Goal: Task Accomplishment & Management: Complete application form

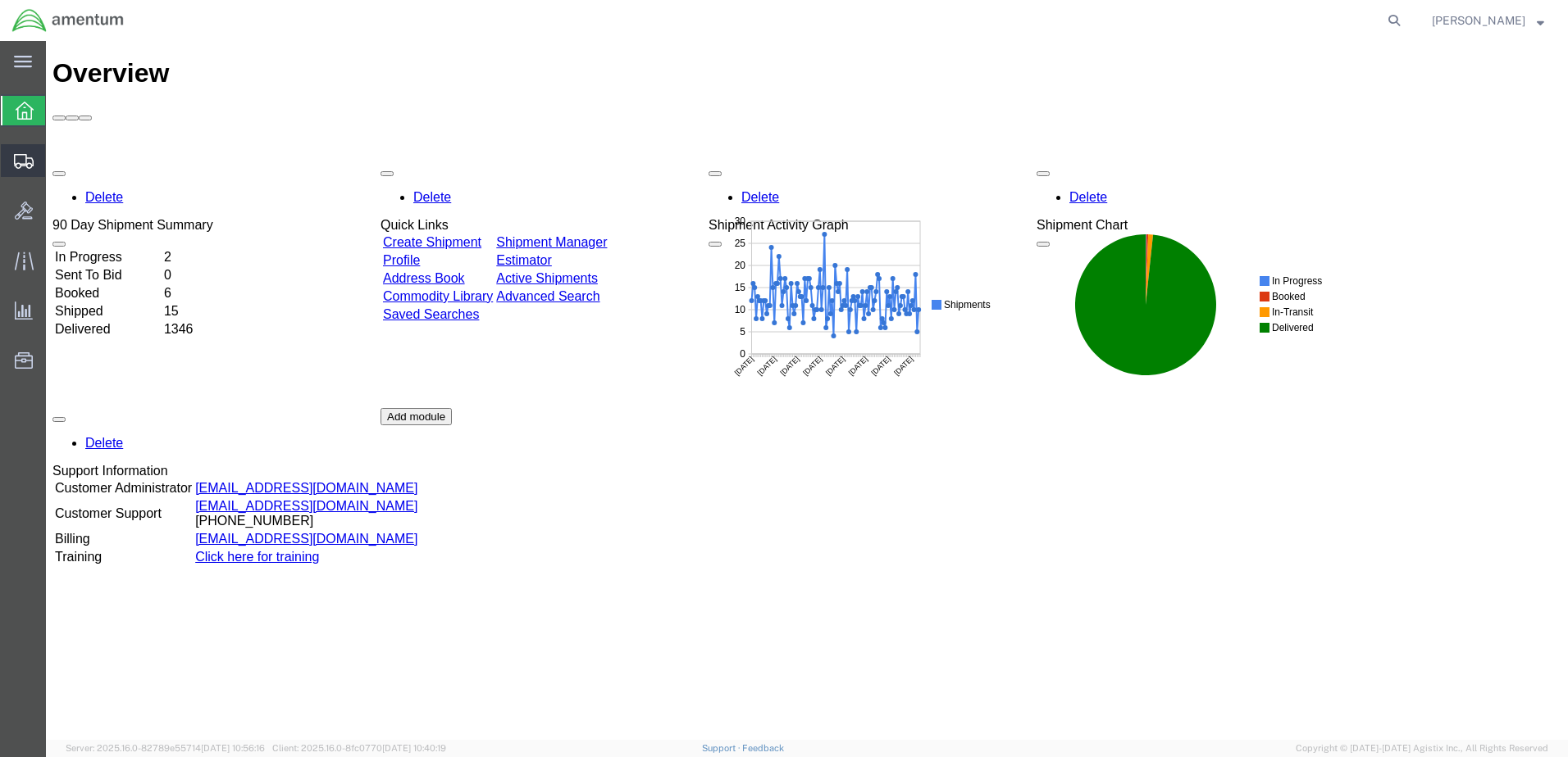
click at [0, 0] on span "Create from Template" at bounding box center [0, 0] width 0 height 0
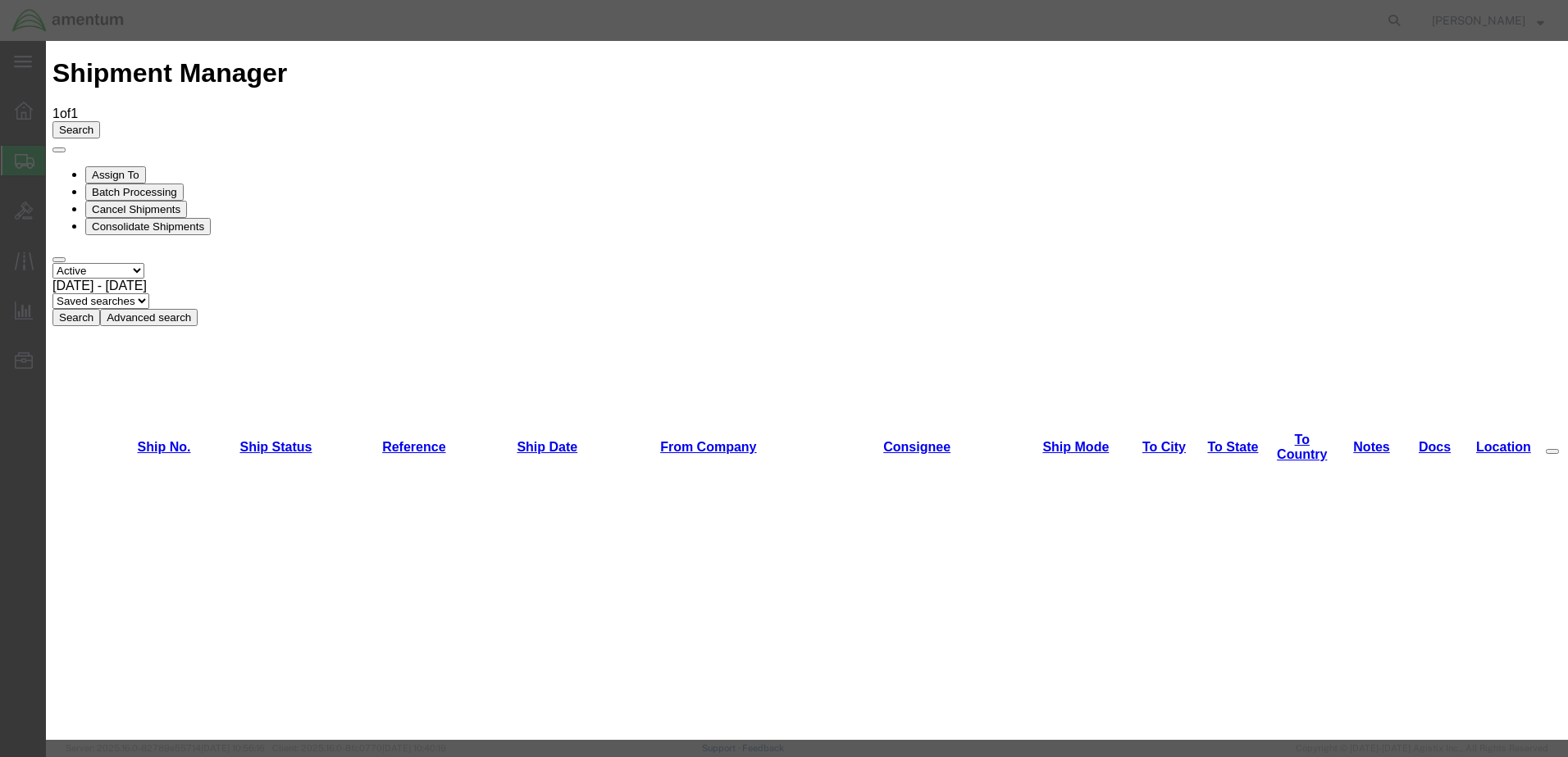
scroll to position [1803, 0]
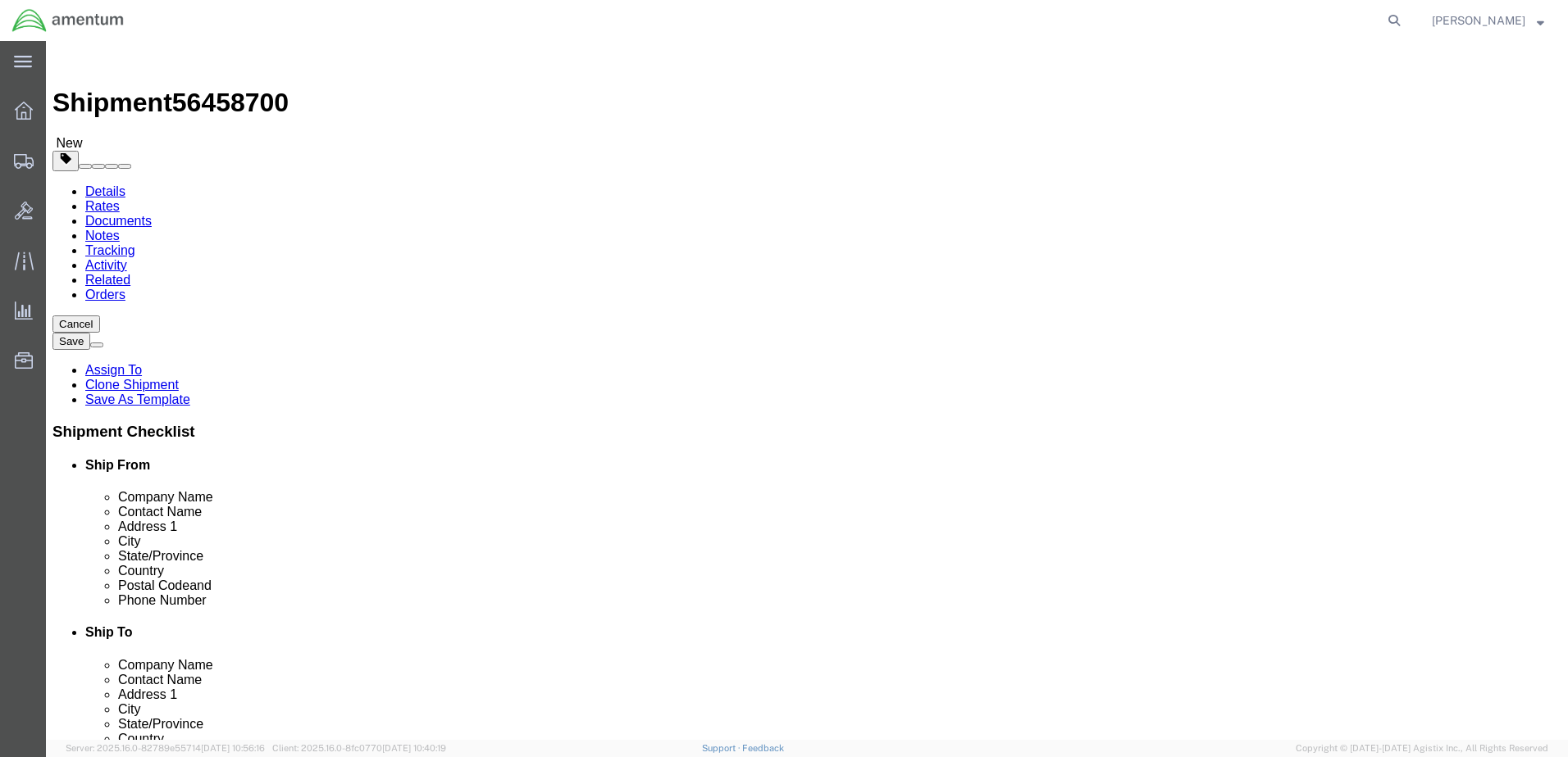
select select "49949"
select select
type input "w"
type input "emi"
select select "49931"
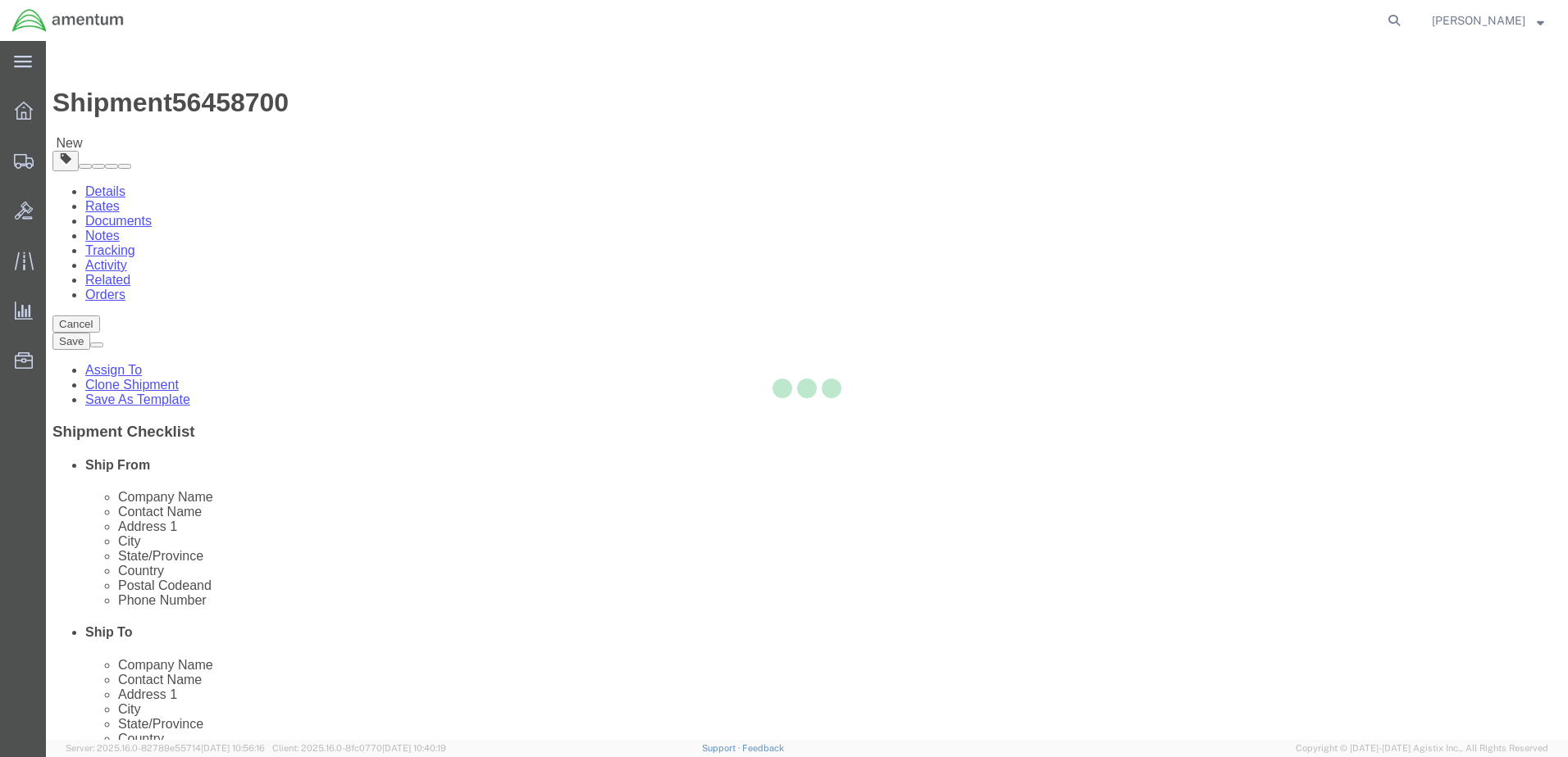
type input "Amentum Services, Inc"
type input "[PERSON_NAME]"
type input "29390 Customs Rd"
type input "Bldg 240, [GEOGRAPHIC_DATA]"
type input "HOMESTEAD"
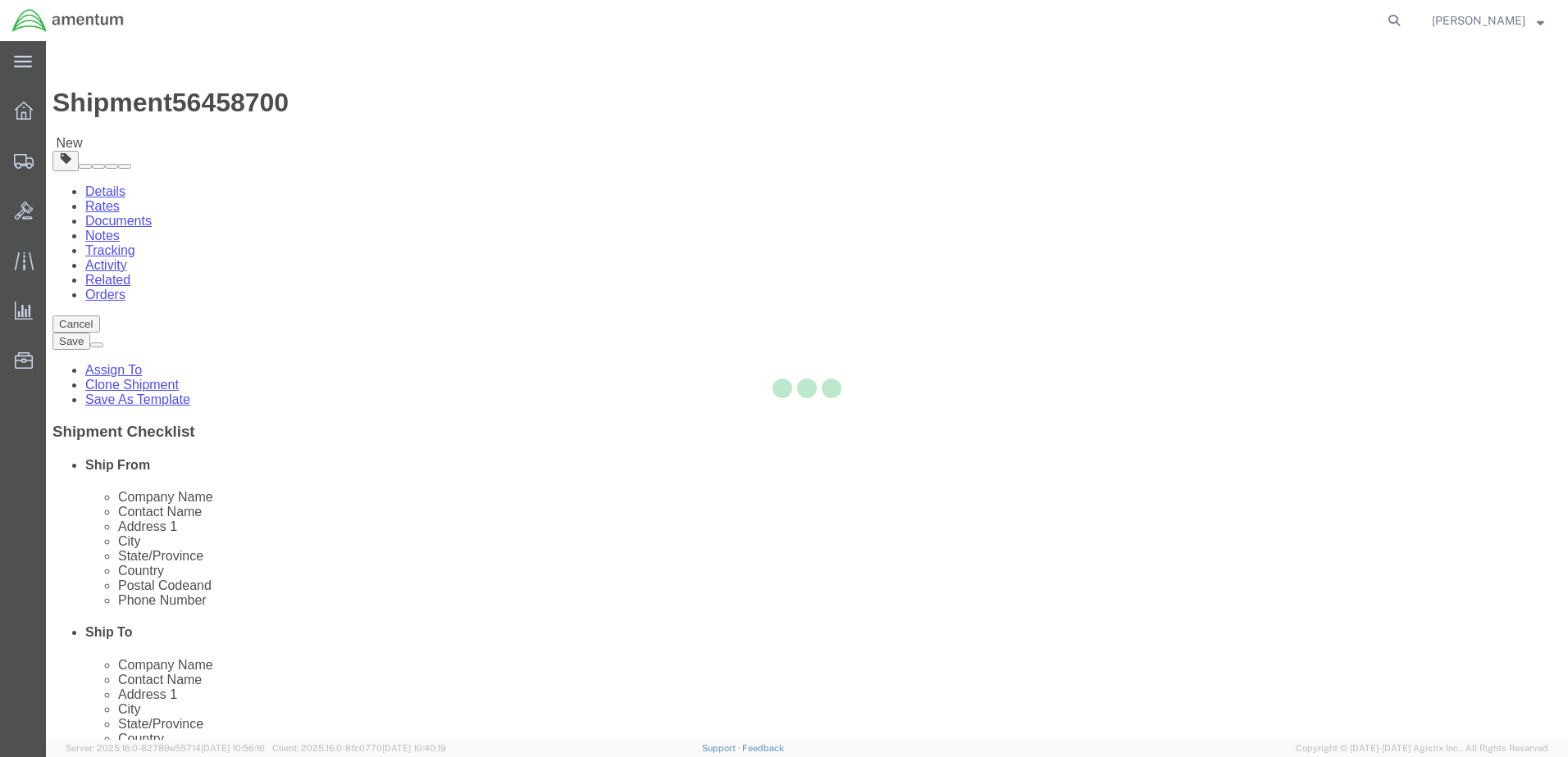
type input "33039"
type input "[PHONE_NUMBER]"
type input "324"
type input "[PERSON_NAME][EMAIL_ADDRESS][PERSON_NAME][DOMAIN_NAME]"
checkbox input "true"
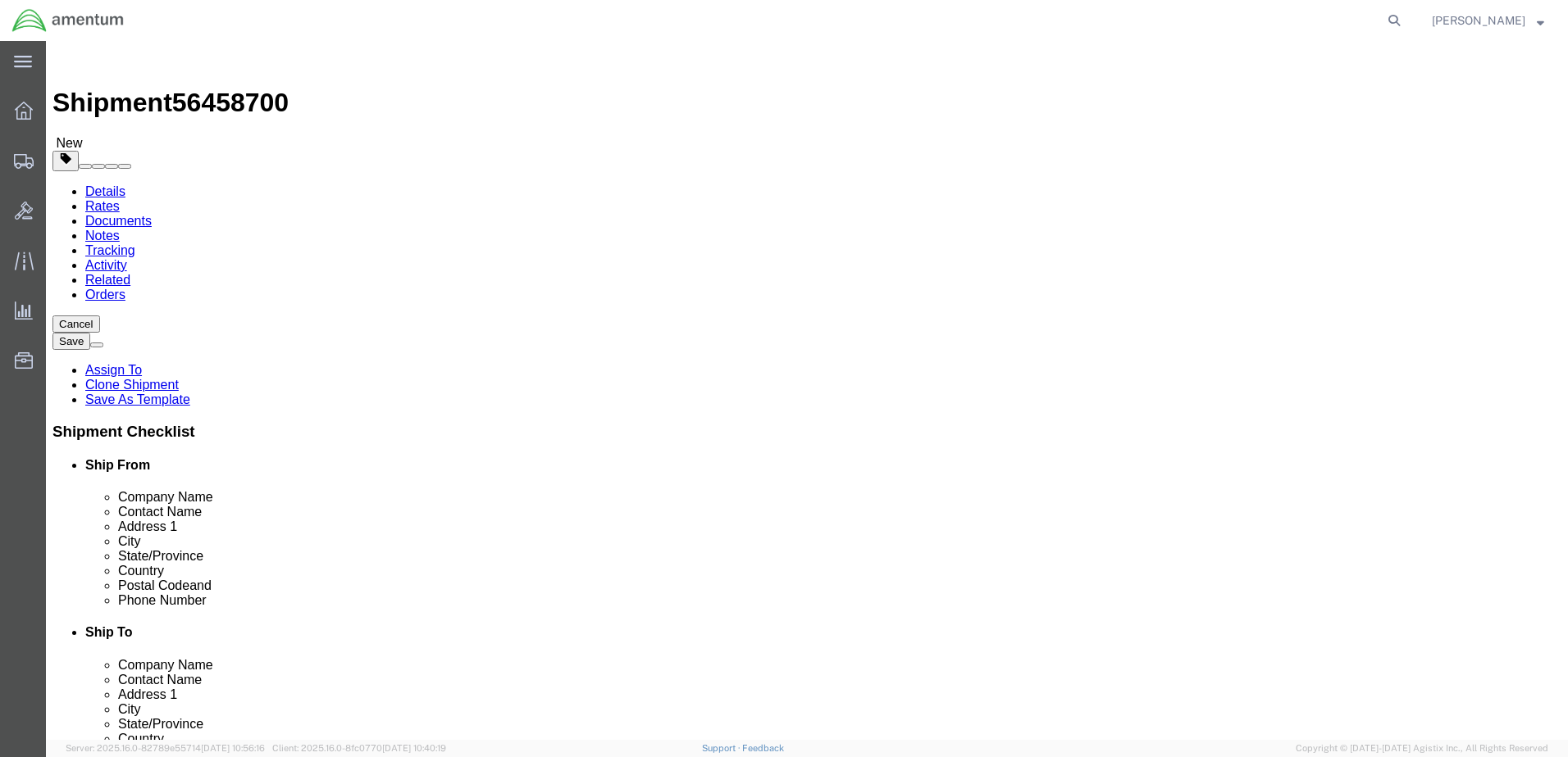
select select "FL"
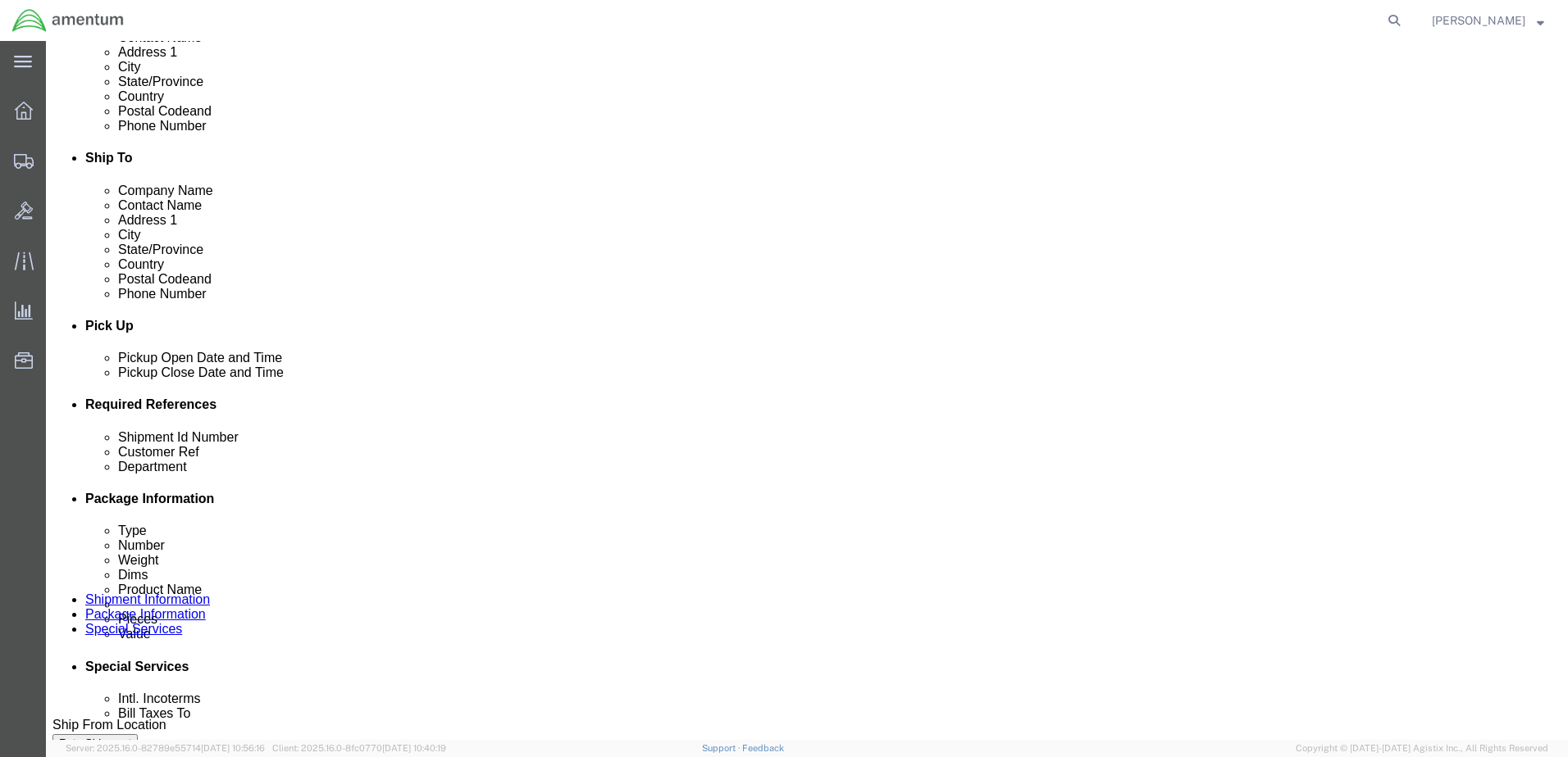
scroll to position [492, 0]
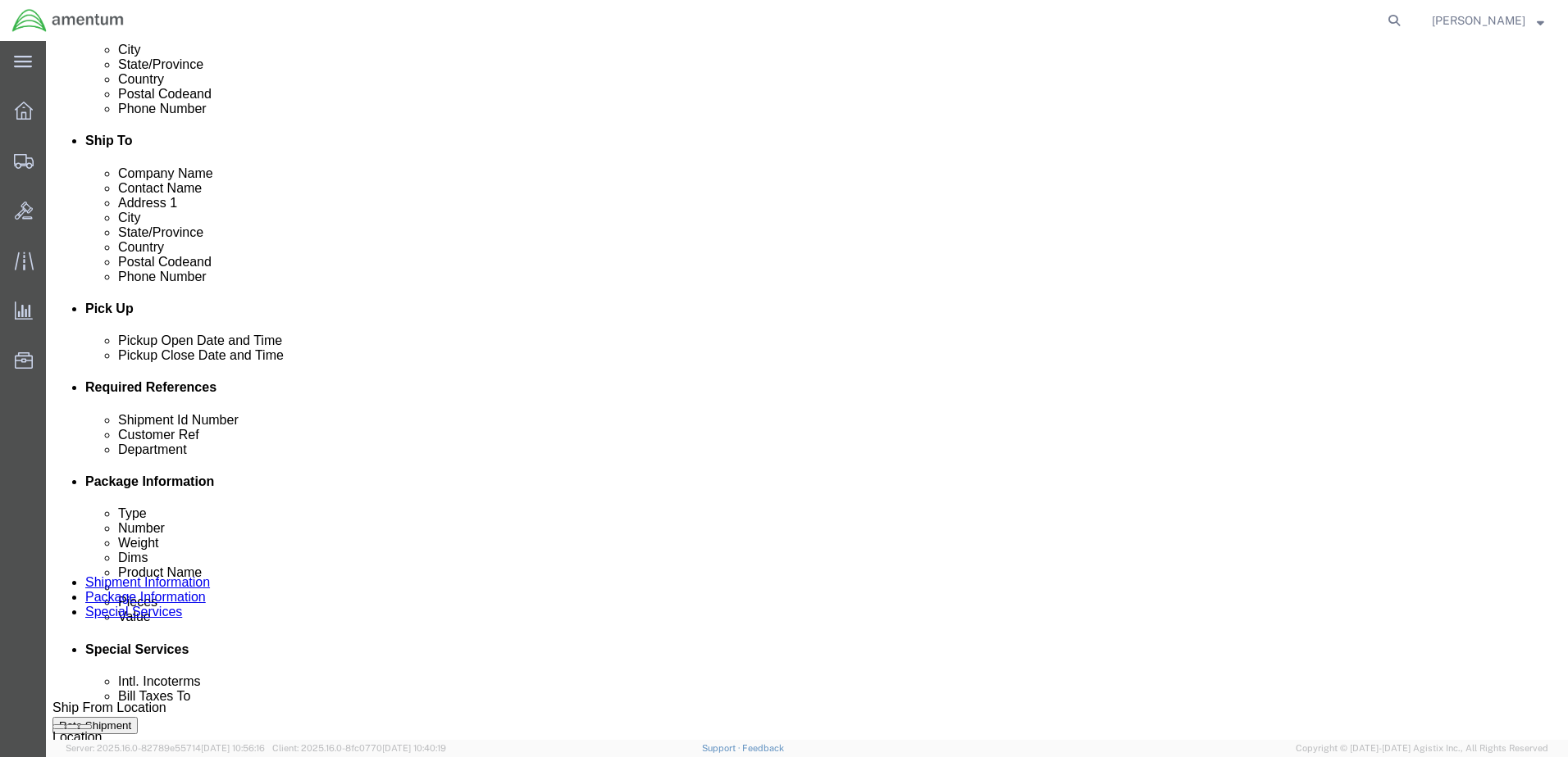
click div "[DATE] 11:59 AM"
type input "12:59 PM"
drag, startPoint x: 226, startPoint y: 659, endPoint x: 923, endPoint y: 318, distance: 775.9
click button "Apply"
click div
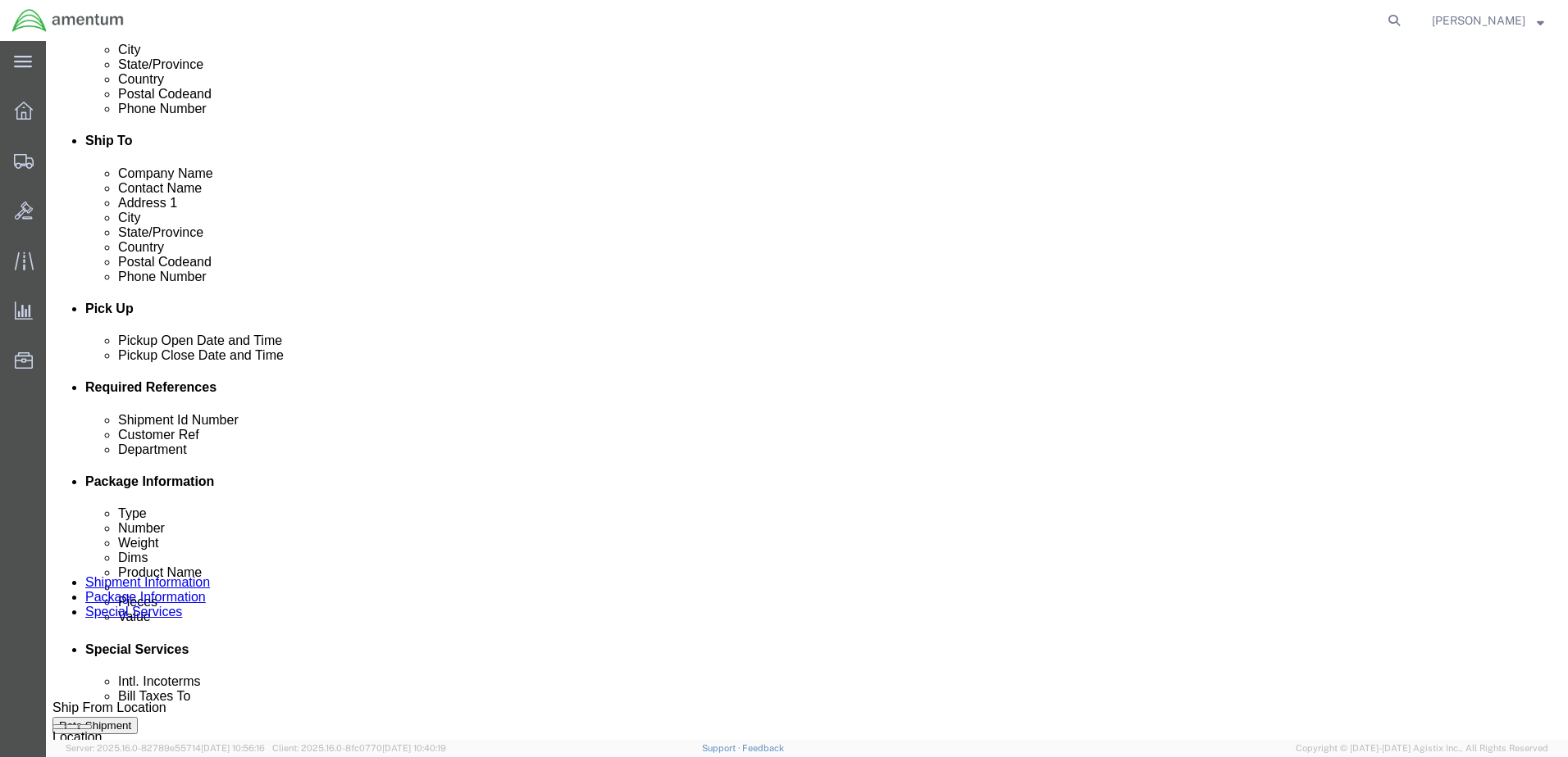
drag, startPoint x: 713, startPoint y: 511, endPoint x: 764, endPoint y: 547, distance: 62.4
drag, startPoint x: 823, startPoint y: 660, endPoint x: 769, endPoint y: 611, distance: 72.9
click button "Apply"
drag, startPoint x: 305, startPoint y: 511, endPoint x: -24, endPoint y: 472, distance: 331.3
click html "Shipment 56458700 New Details Rates Documents Notes Tracking Activity Related O…"
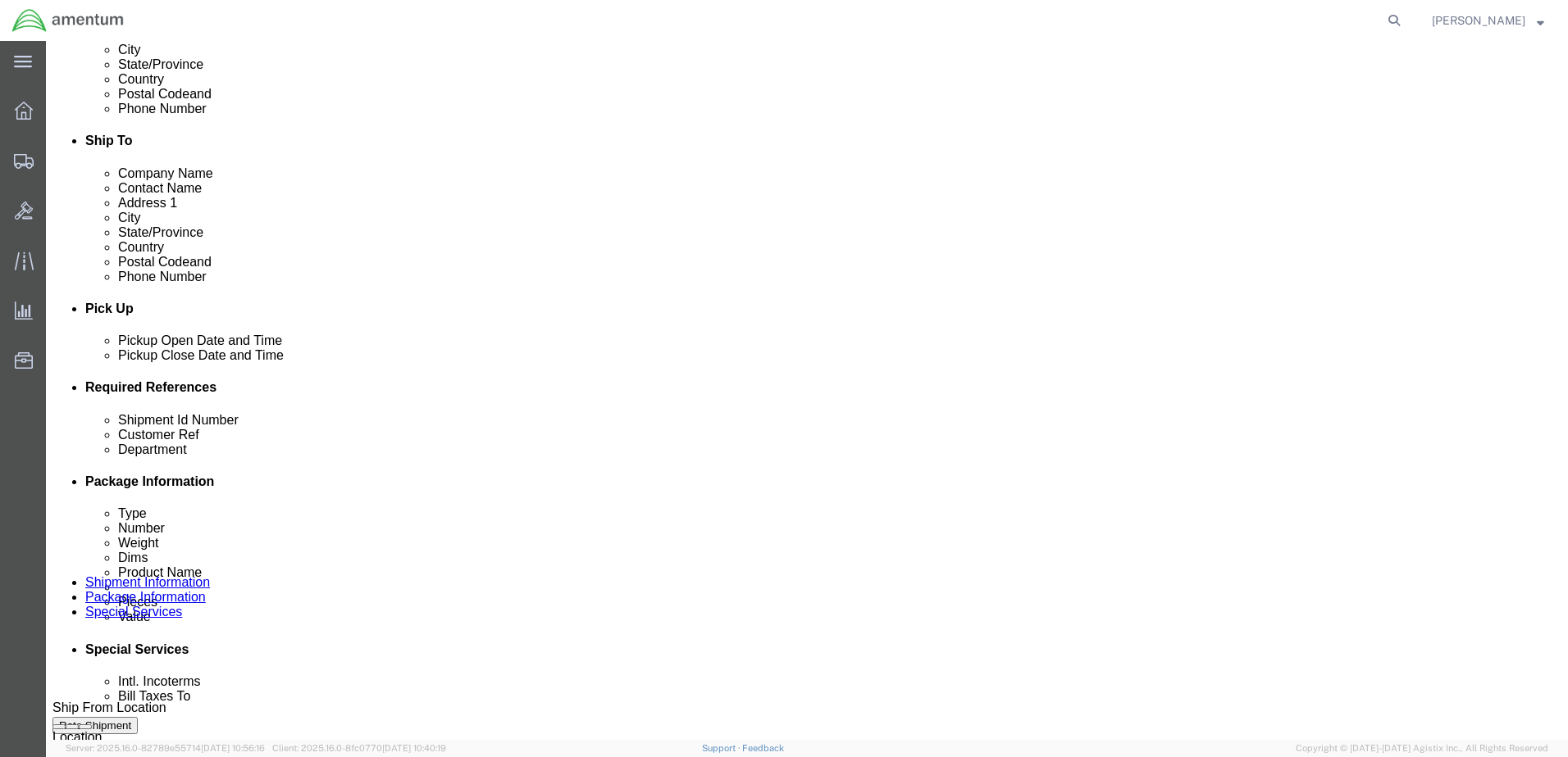
type input "e"
click input "EMI/ TUBING/ FR [PERSON_NAME]"
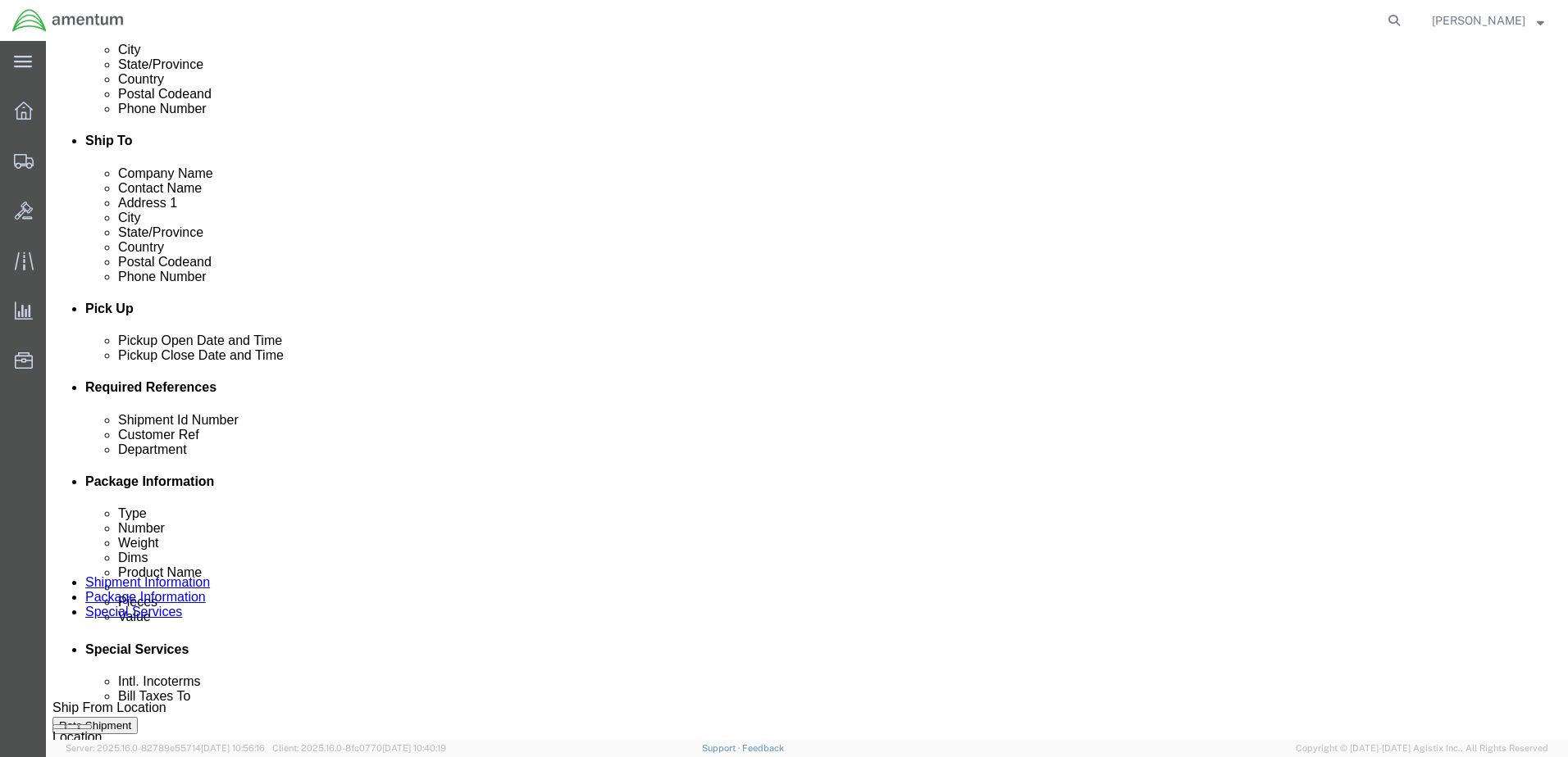
click input "EMI/ TUBING/ FR [PERSON_NAME]"
type input "EMI/ TUBING/ FR [PERSON_NAME]"
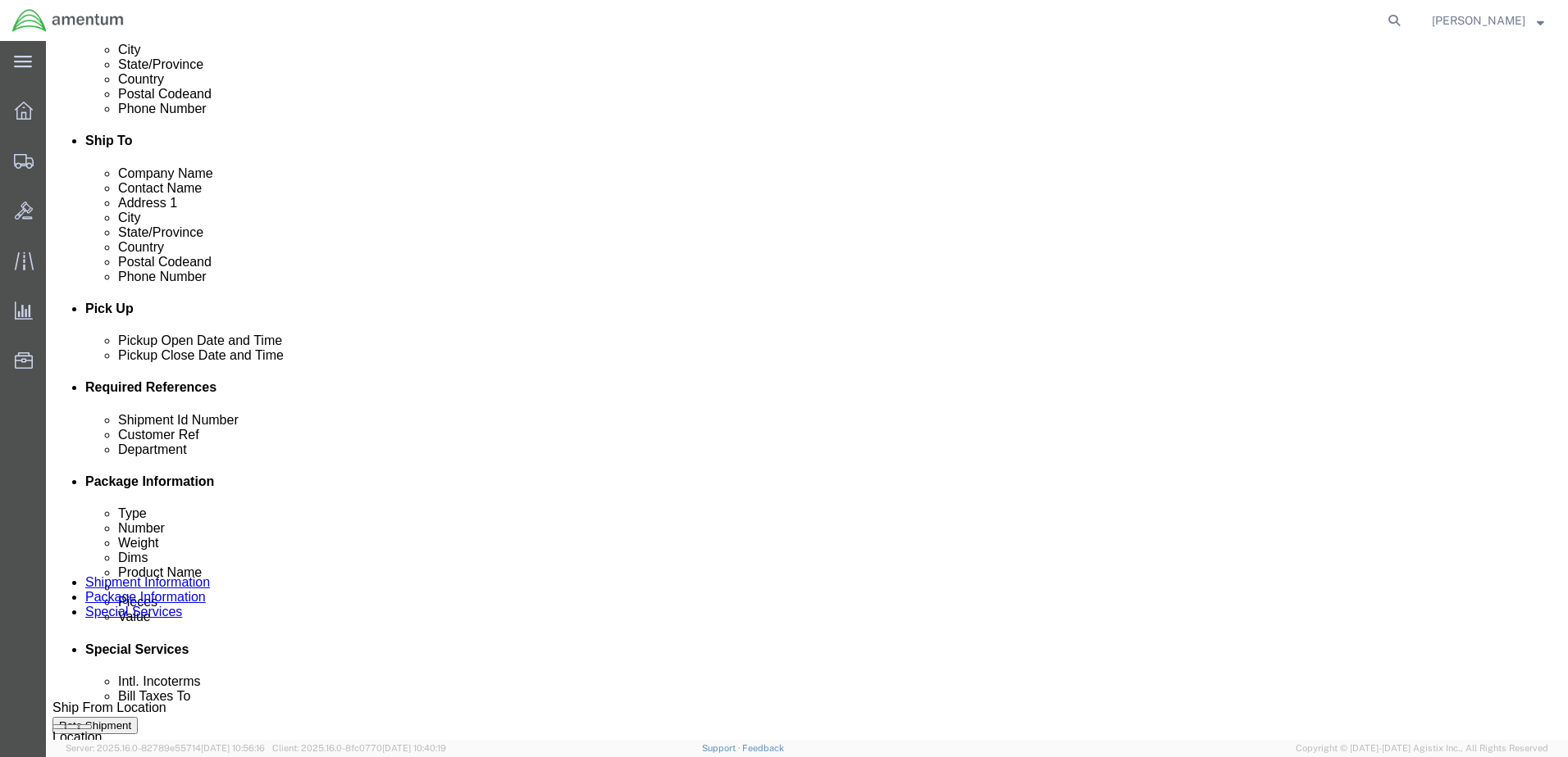
click input "text"
paste input "EMI/ TUBING/ FR [PERSON_NAME]"
type input "EMI/ TUBING/ FR [PERSON_NAME]"
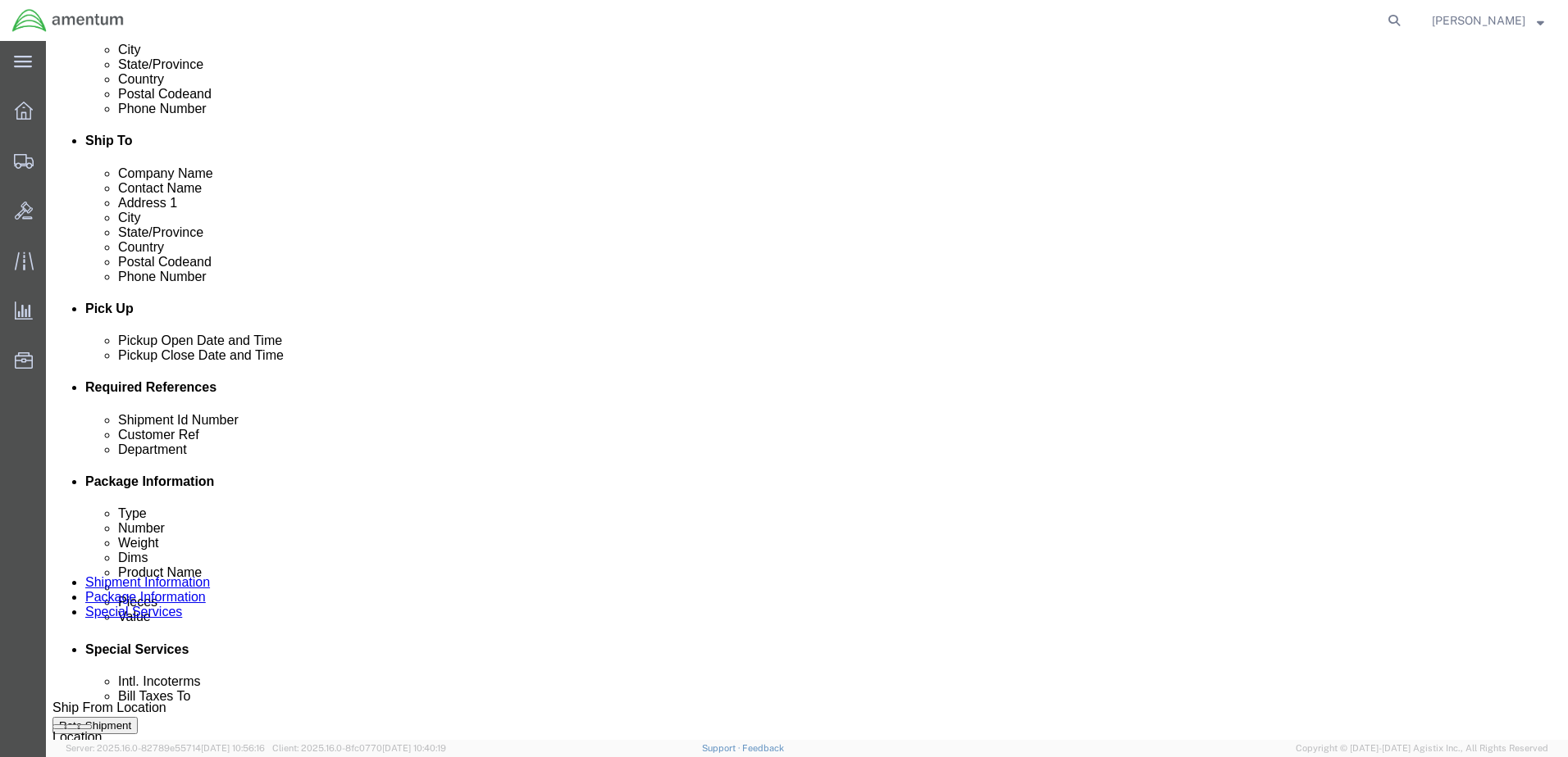
click input "6118.03.03.2219.xxx.xxxx"
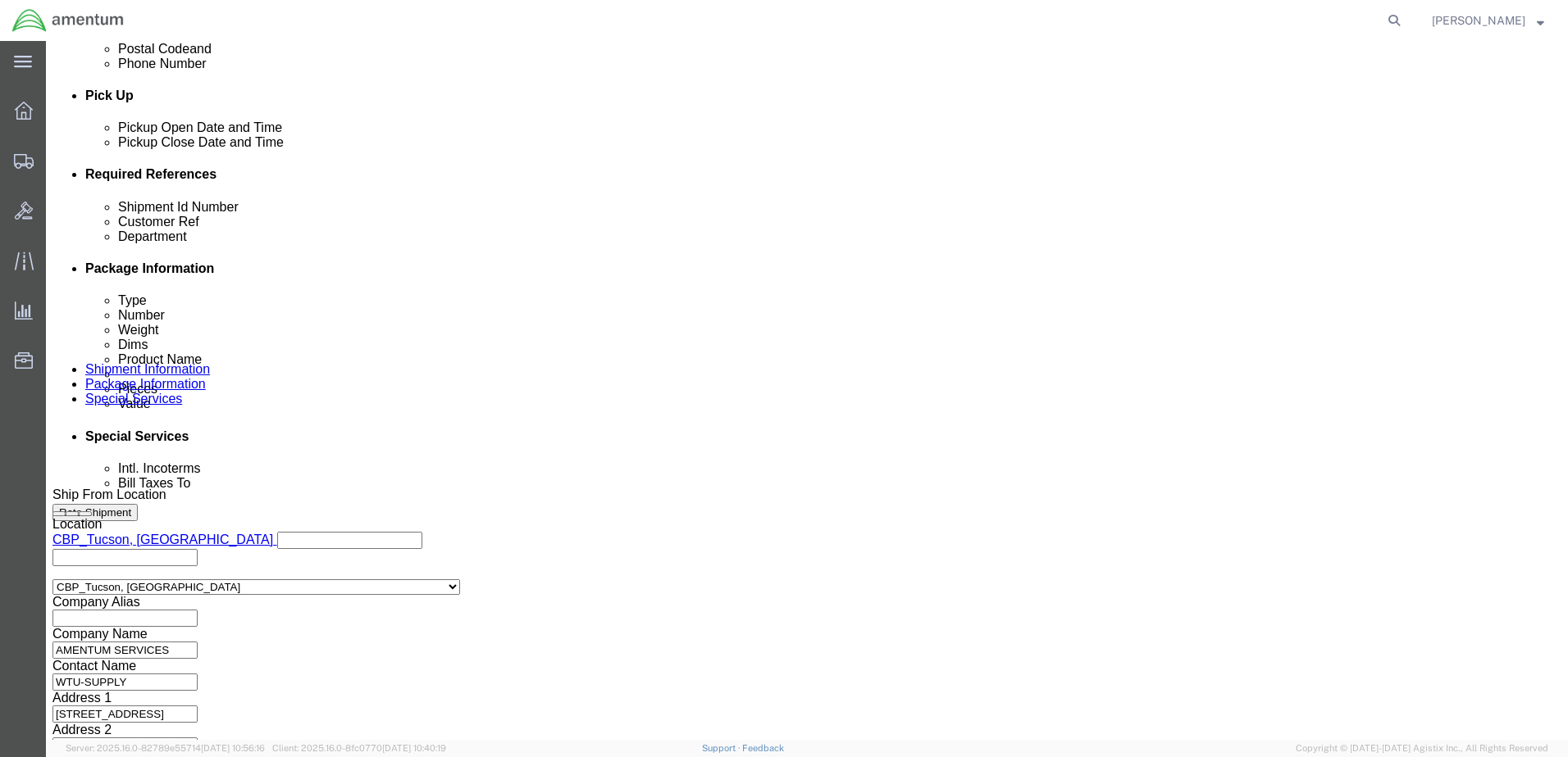
scroll to position [739, 0]
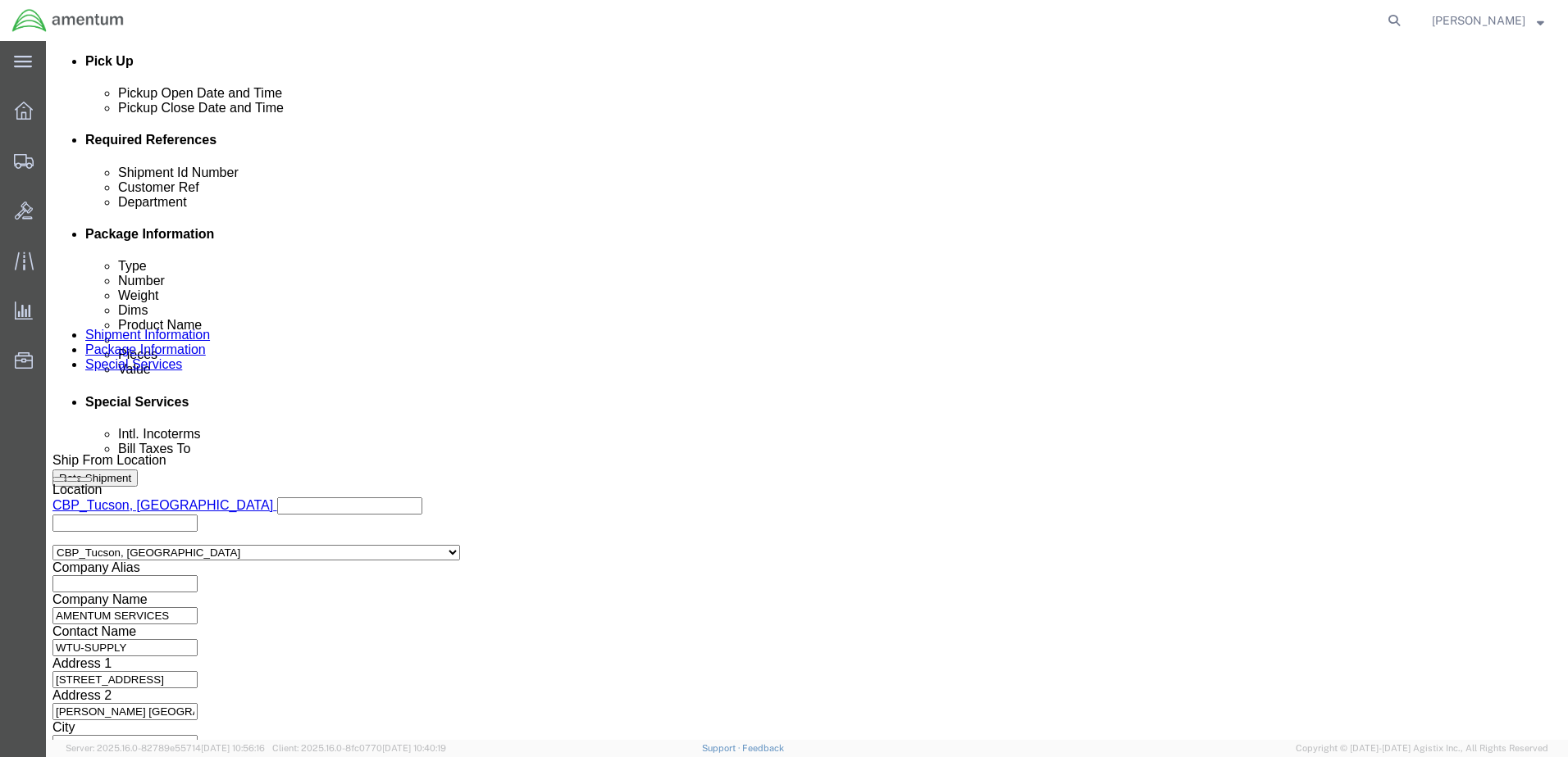
type input "6118.03.03.2219.EMI.0000"
click button "Continue"
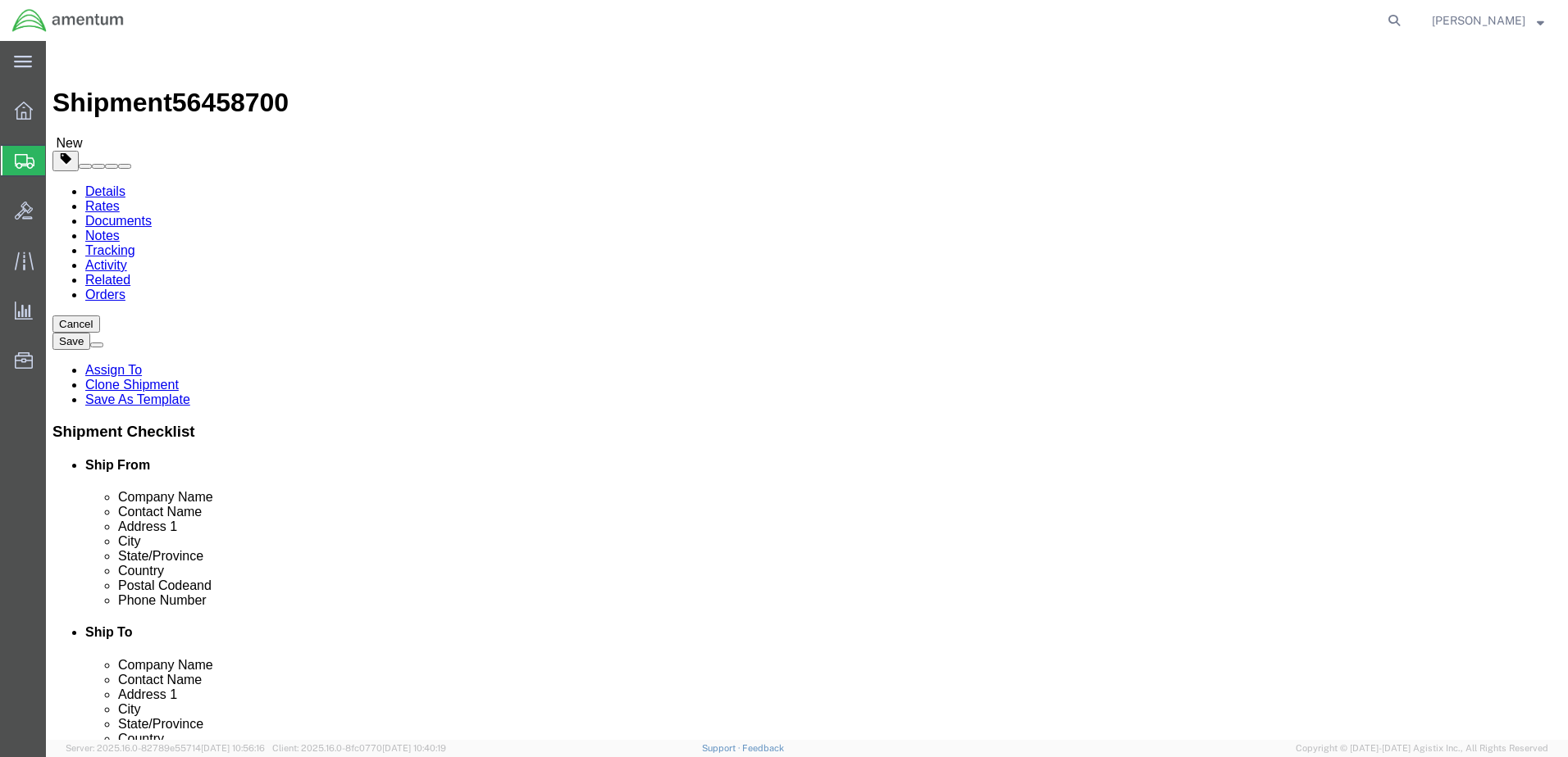
drag, startPoint x: 360, startPoint y: 347, endPoint x: 165, endPoint y: 350, distance: 195.0
click div "Dimensions Length 12.00 x Width 12.00 x Height 12.00 Select cm ft in"
type input "10"
type input "2.0"
drag, startPoint x: 253, startPoint y: 378, endPoint x: 61, endPoint y: 389, distance: 192.3
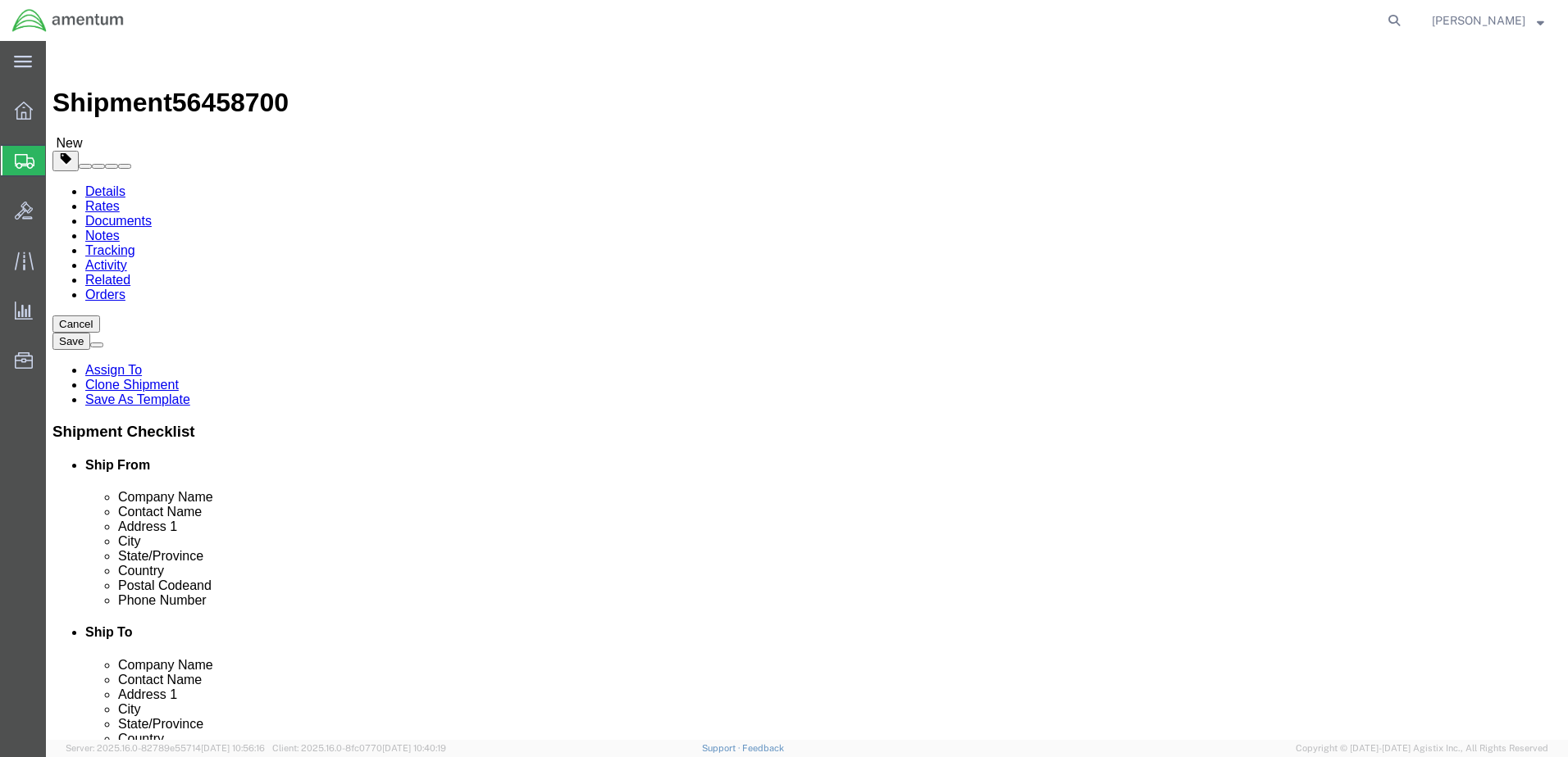
click div "Weight 10.00 Select kgs lbs Ship. t°"
type input "1.0"
click dd "1.00 Each"
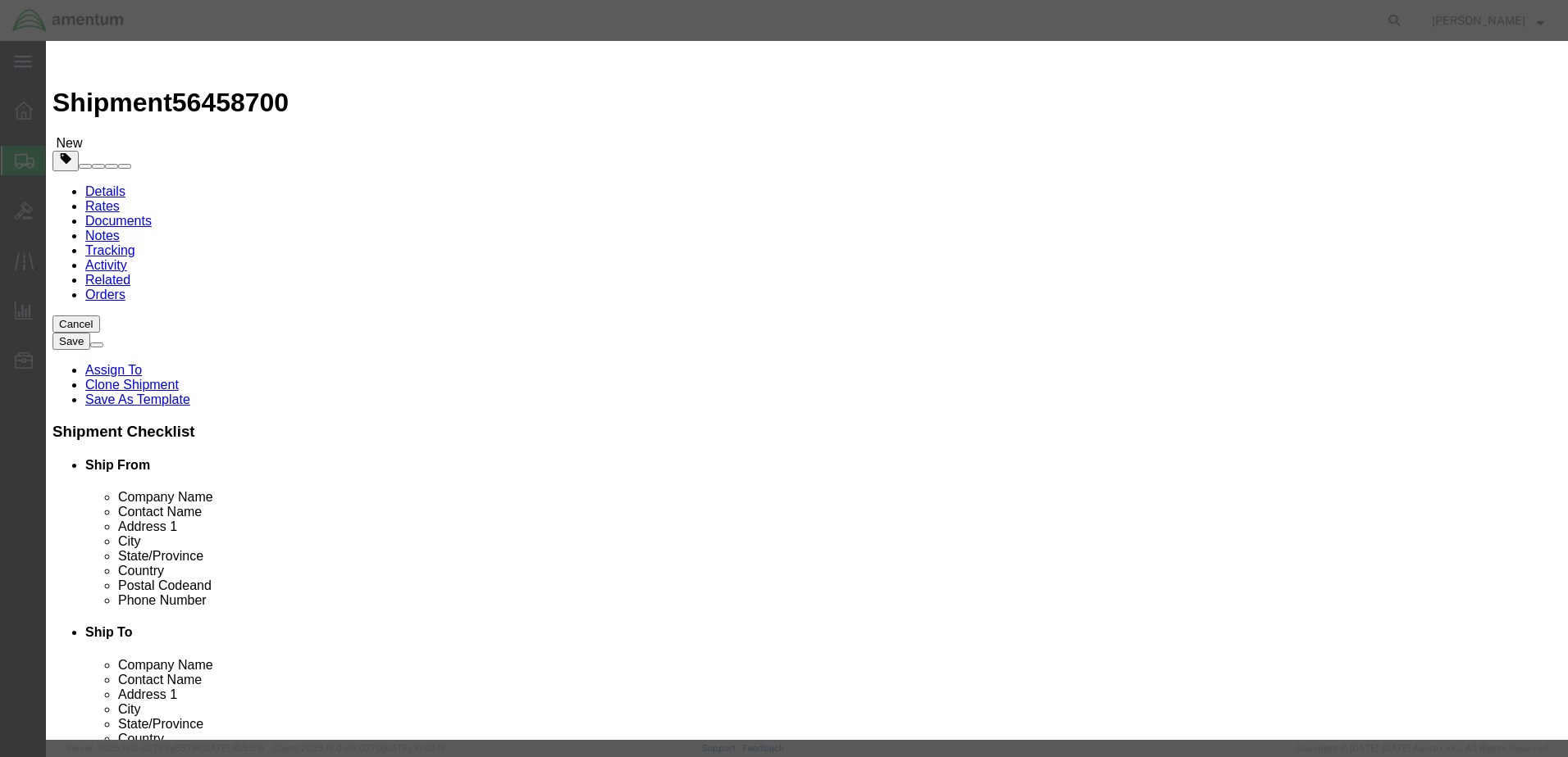
drag, startPoint x: 617, startPoint y: 126, endPoint x: 28, endPoint y: 121, distance: 589.0
click div "Edit content Commodity library Product Name aircraft part - widget Pieces 1.00 …"
paste input "EMI/ TUBING/ FR [PERSON_NAME]"
type input "EMI/ TUBING/ FR [PERSON_NAME]"
select select "USD"
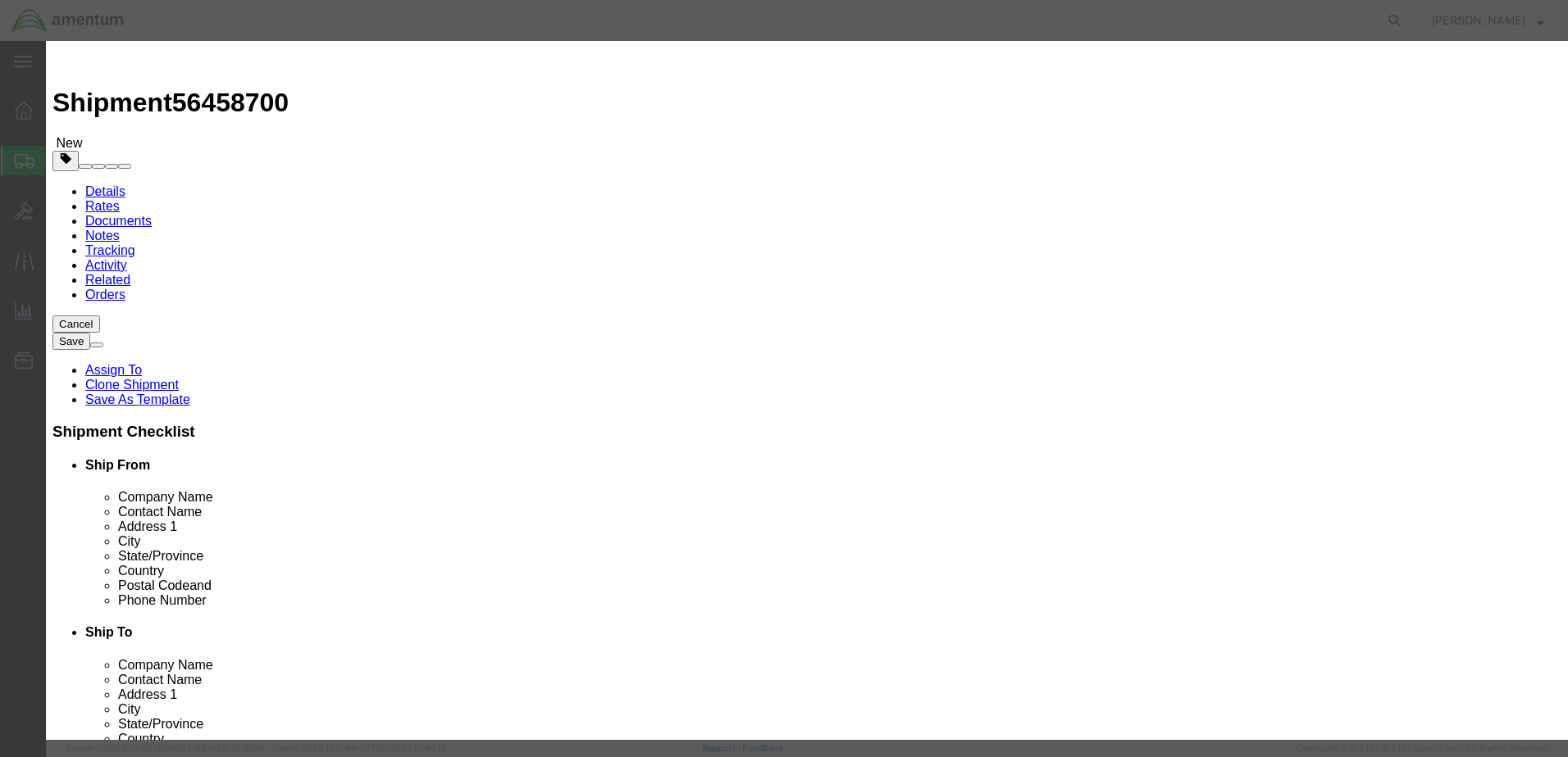
click select "Select 50 55 60 65 70 85 92.5 100 125 175 250 300 400"
select select "125"
click select "Select 50 55 60 65 70 85 92.5 100 125 175 250 300 400"
click button "Save & Close"
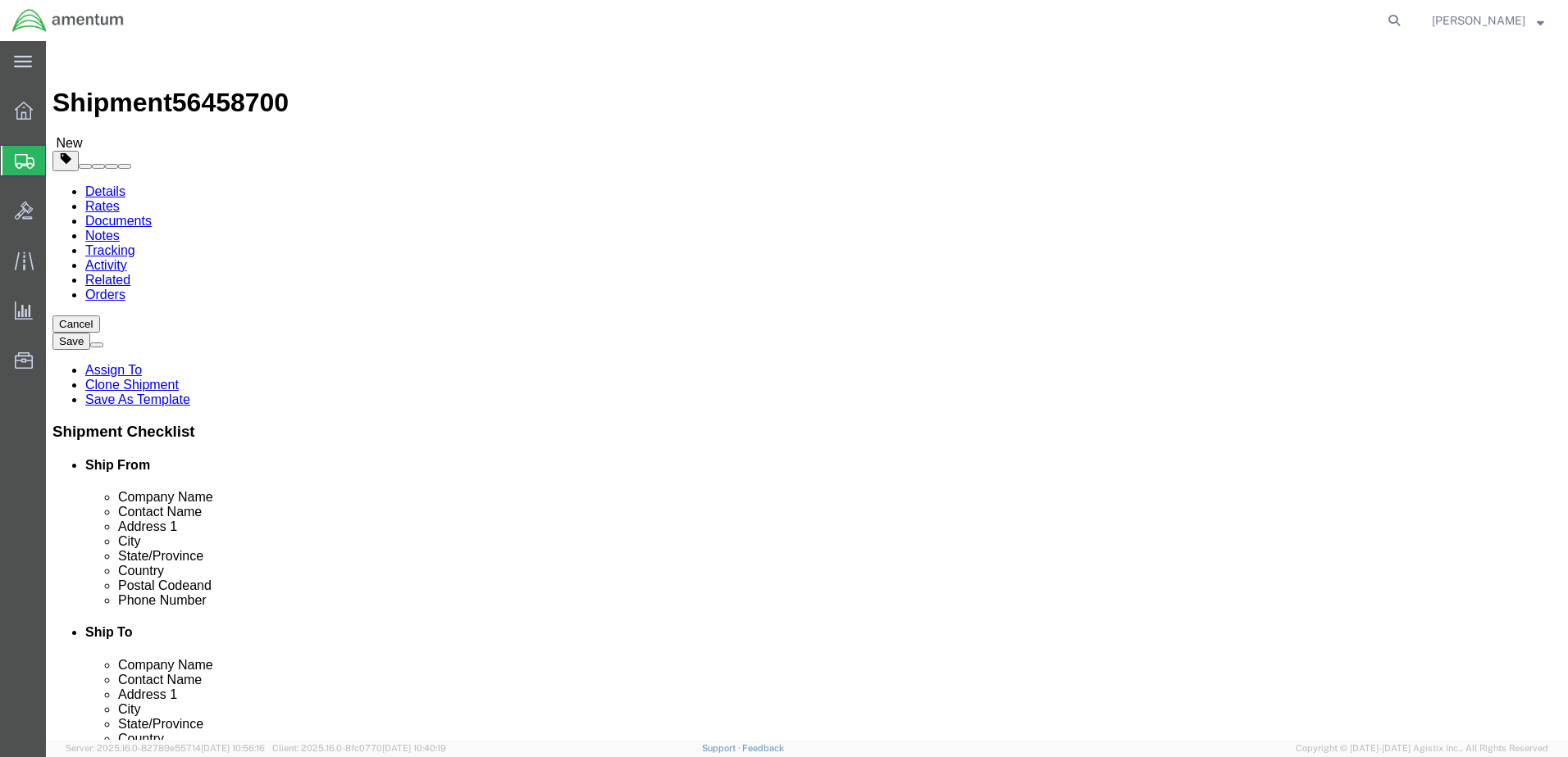
click button "Continue"
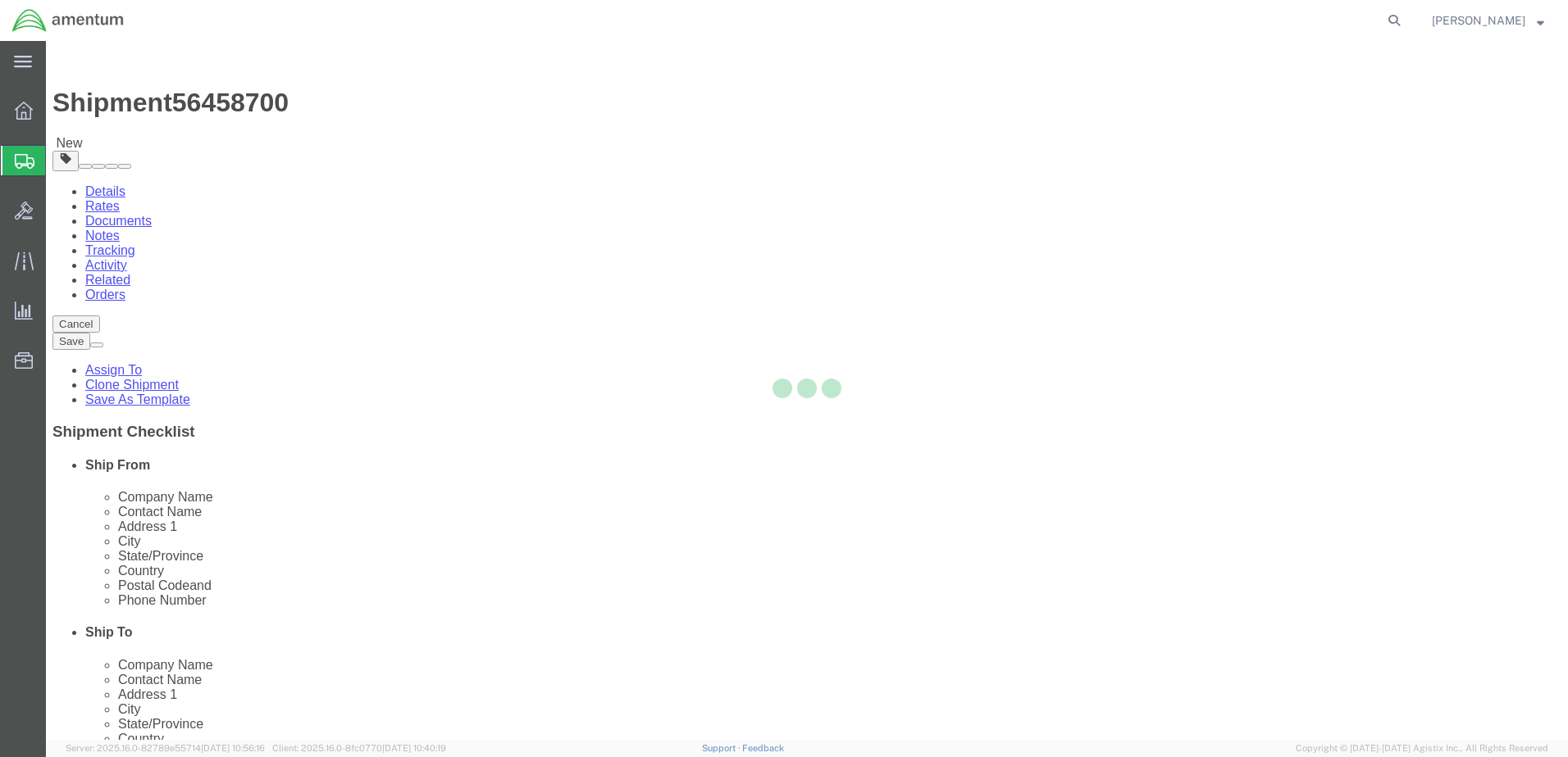
select select
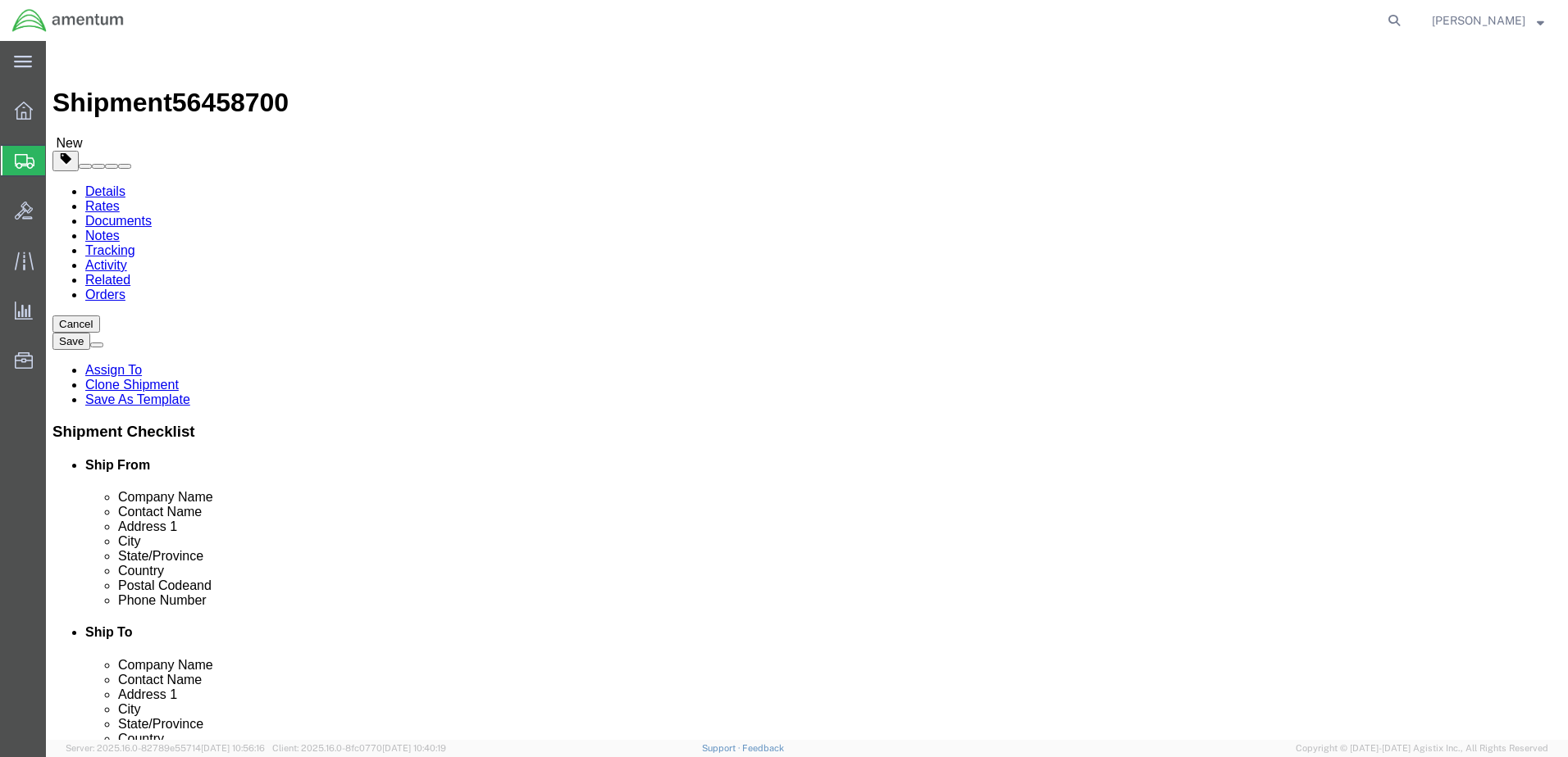
select select "DEPARTMENT"
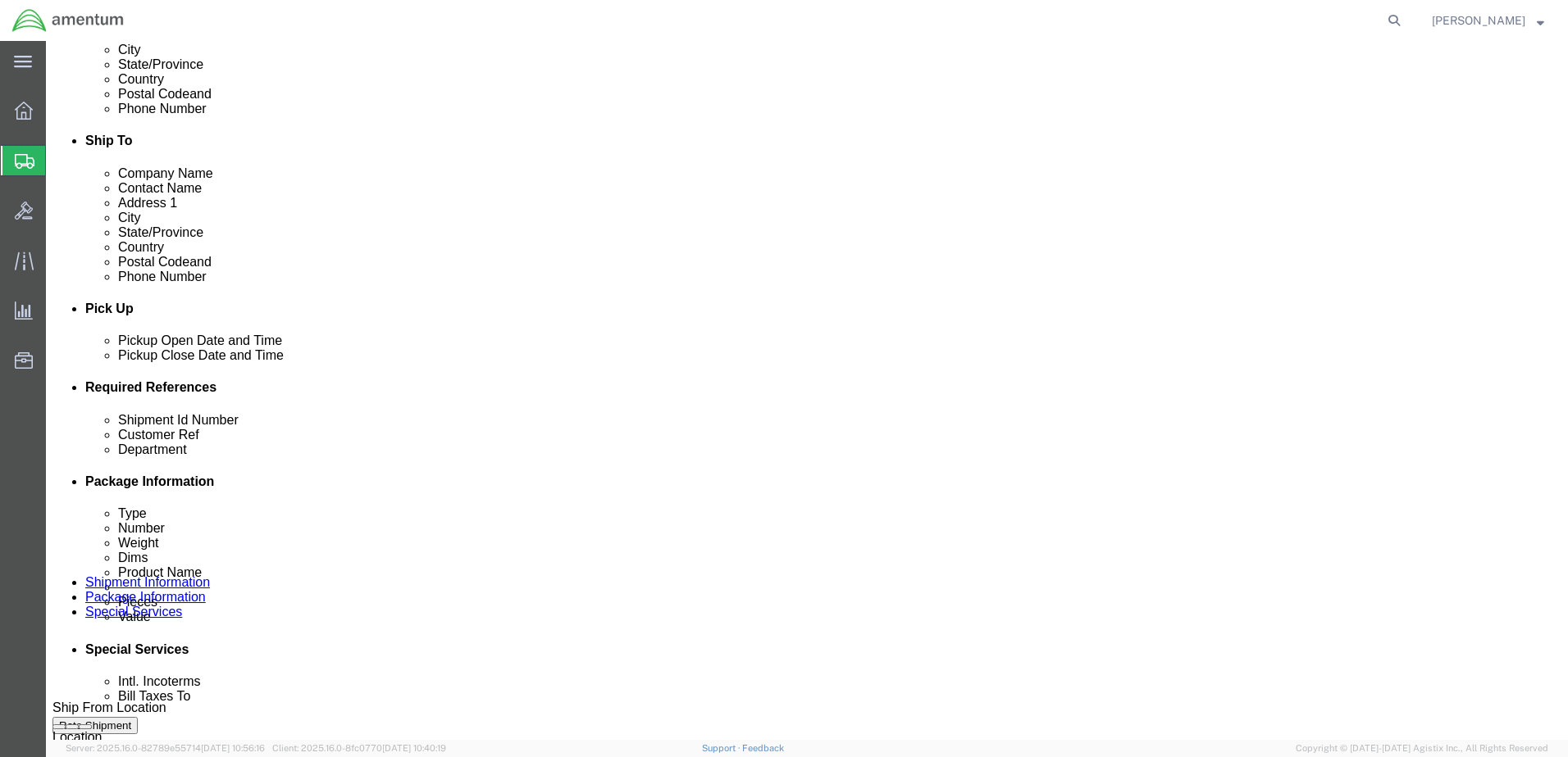
scroll to position [941, 0]
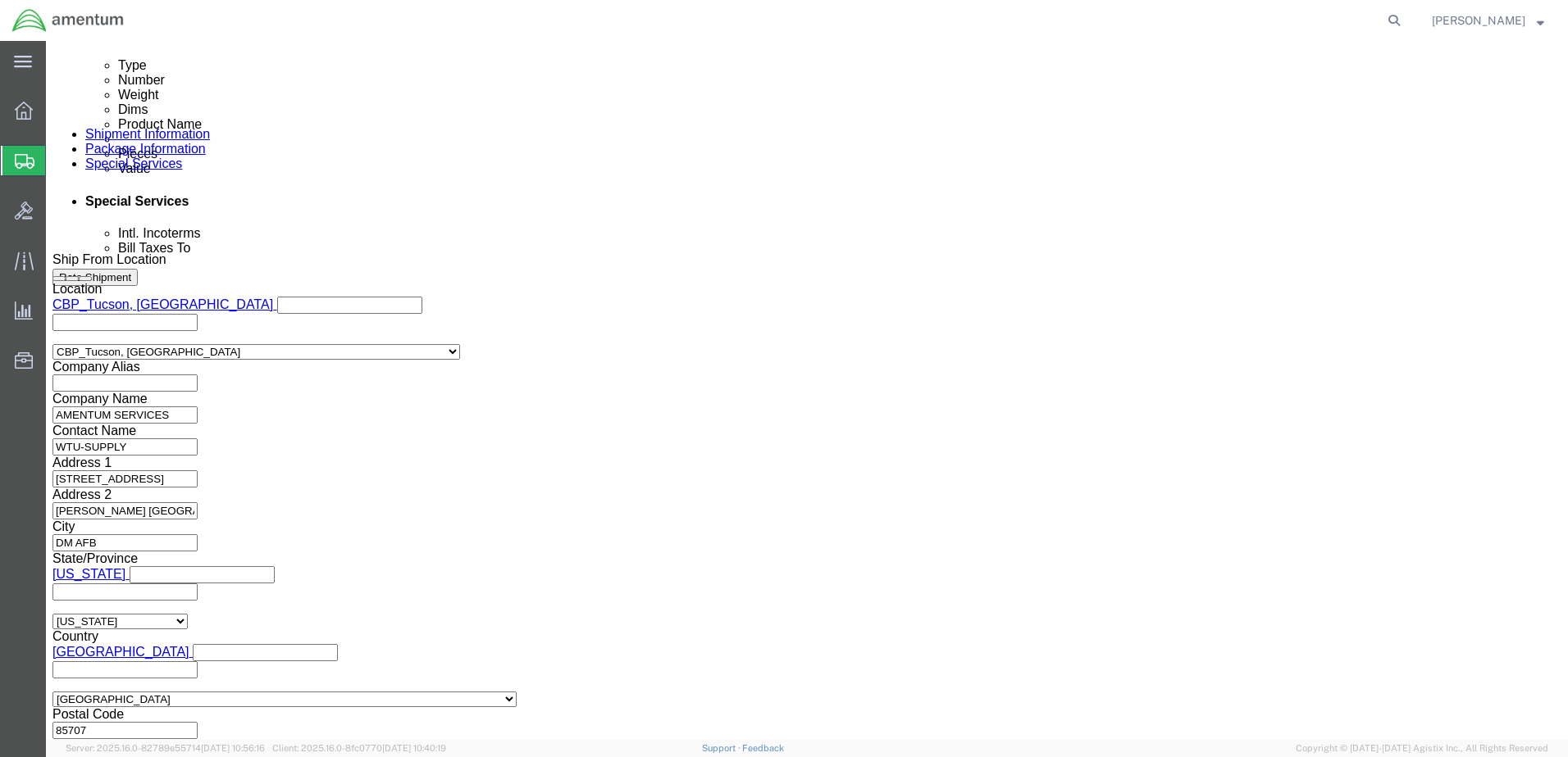
click button "Rate Shipment"
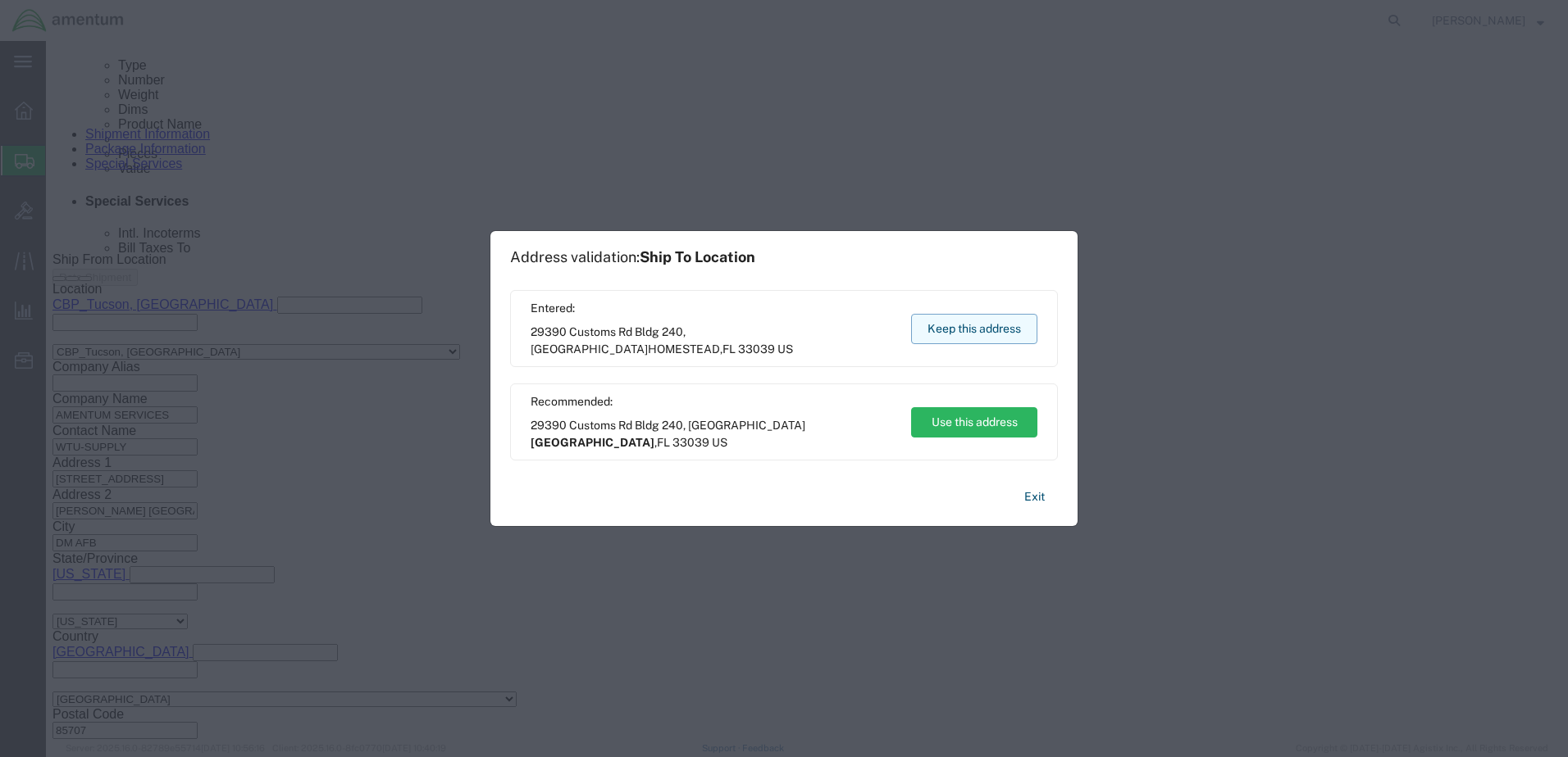
click at [944, 338] on button "Keep this address" at bounding box center [974, 329] width 127 height 30
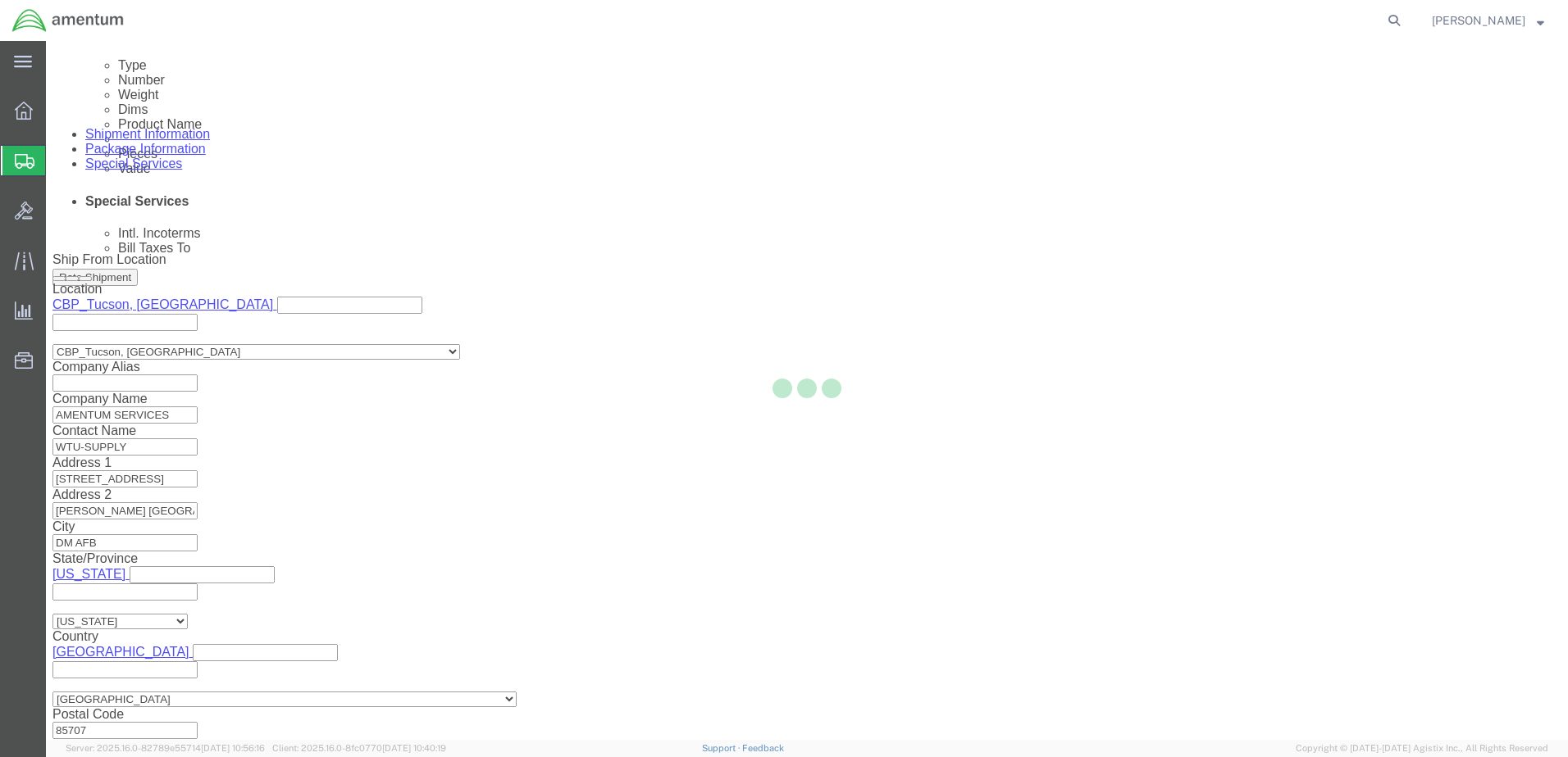
scroll to position [157, 0]
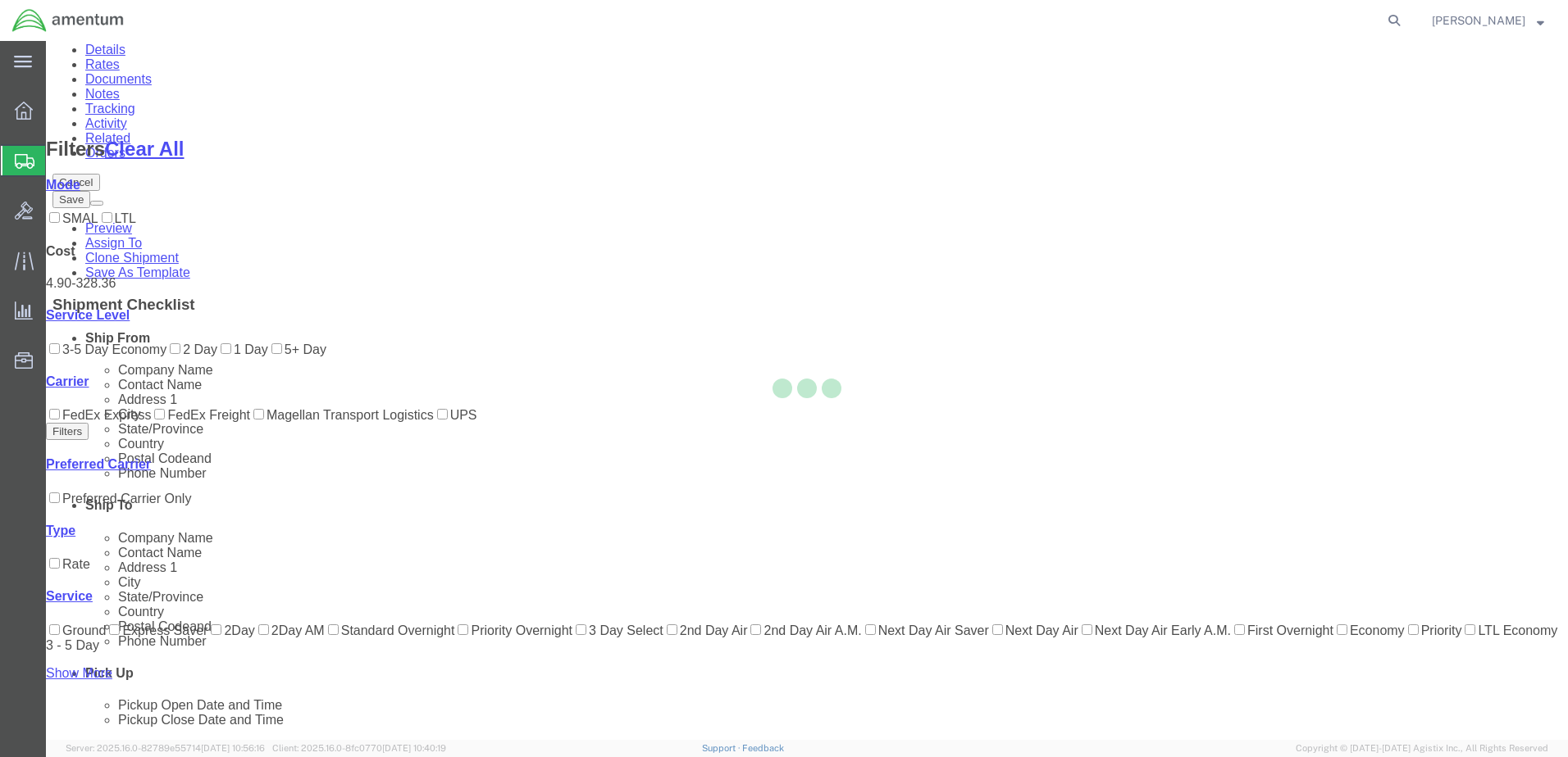
scroll to position [0, 0]
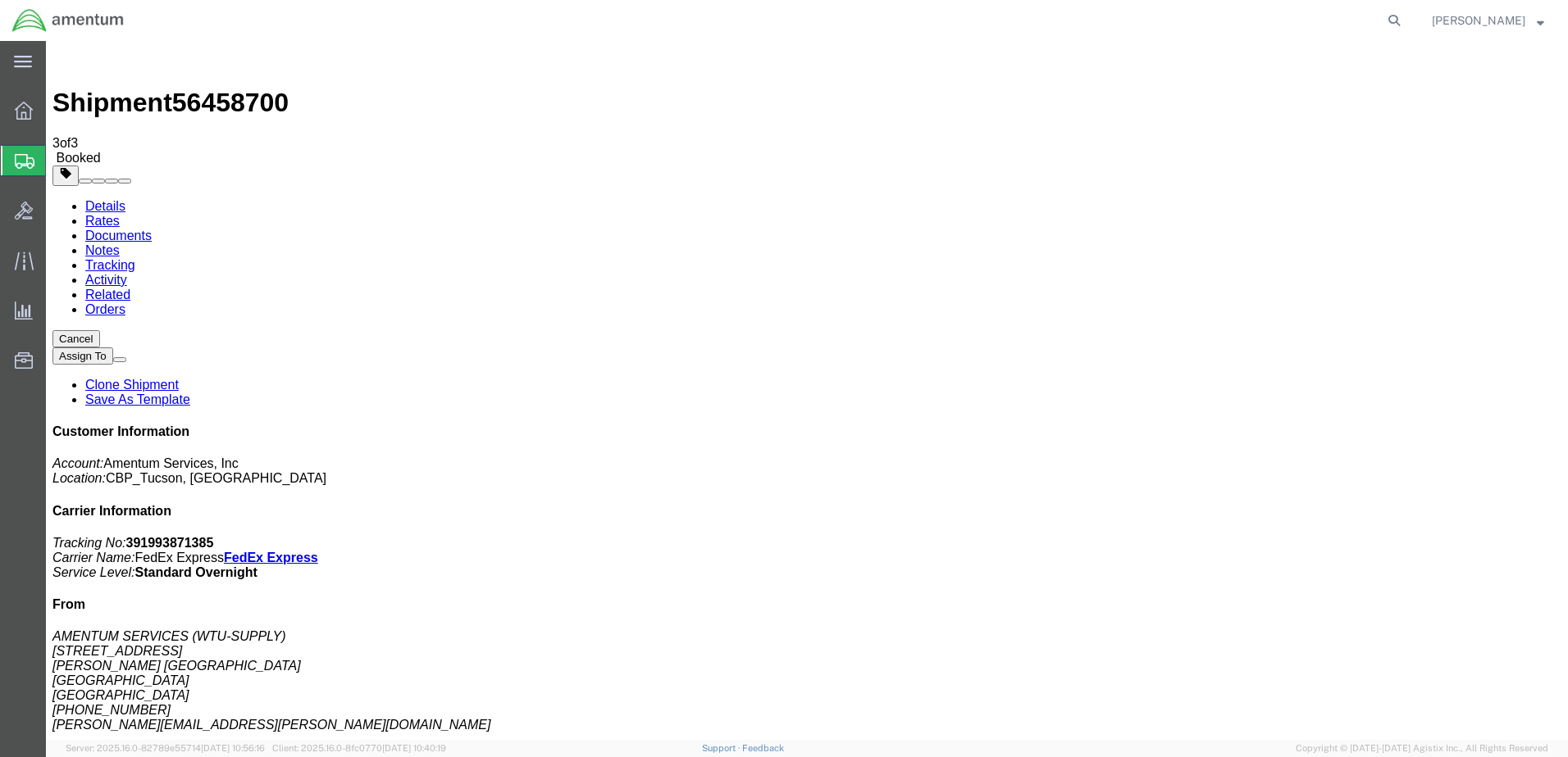
copy td "Tracking No.: 391993871385"
